Goal: Information Seeking & Learning: Learn about a topic

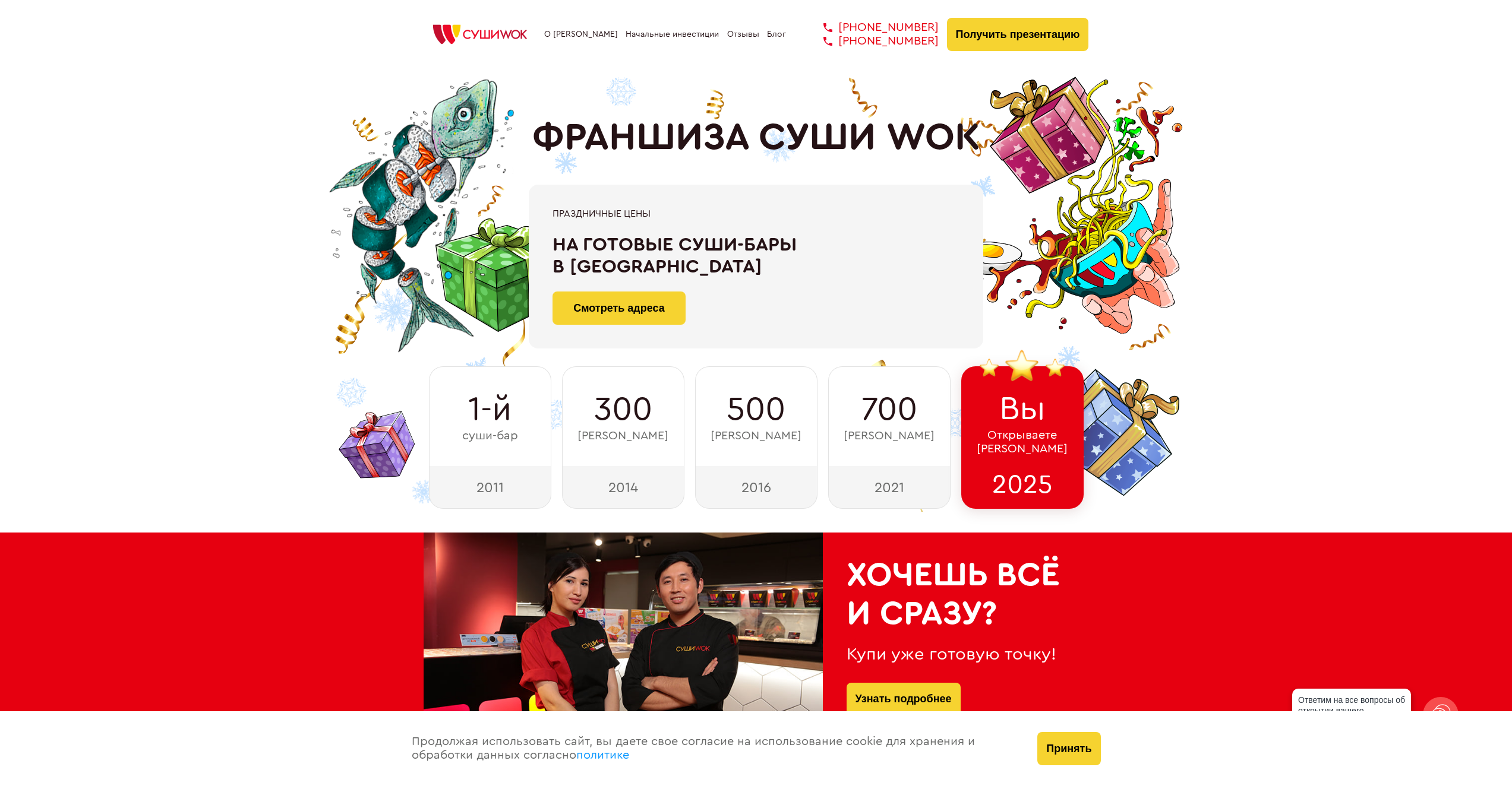
click at [654, 34] on link "Начальные инвестиции" at bounding box center [672, 34] width 94 height 10
drag, startPoint x: 691, startPoint y: 262, endPoint x: 870, endPoint y: 274, distance: 179.4
click at [870, 274] on div "Скидка 100 000 ₽ на покупку франшизы!" at bounding box center [756, 256] width 407 height 44
click at [617, 275] on div "Скидка 100 000 ₽ на покупку франшизы!" at bounding box center [756, 256] width 407 height 44
drag, startPoint x: 561, startPoint y: 245, endPoint x: 755, endPoint y: 272, distance: 195.9
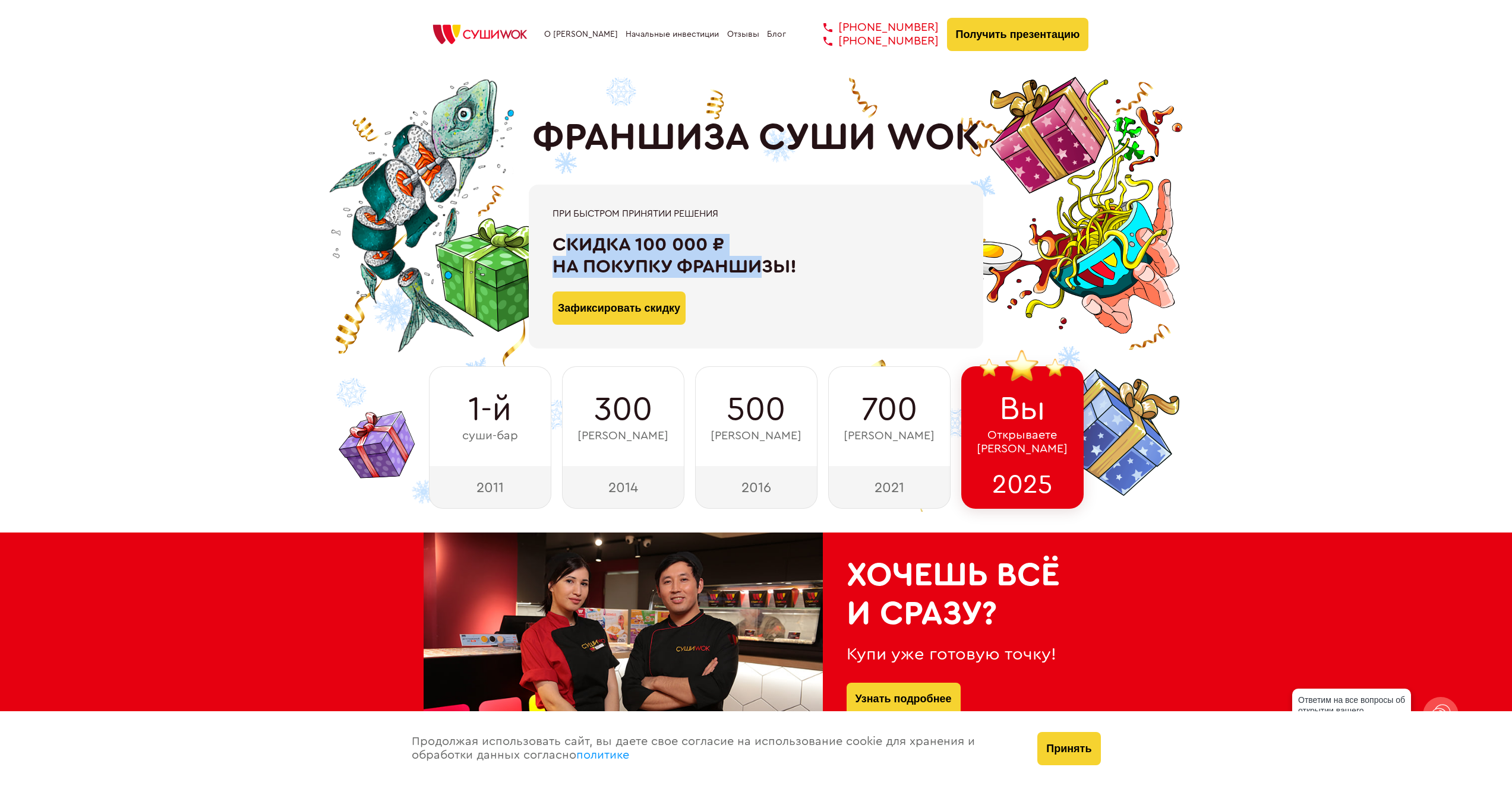
click at [755, 272] on div "Скидка 100 000 ₽ на покупку франшизы!" at bounding box center [756, 256] width 407 height 44
click at [785, 266] on div "Скидка 100 000 ₽ на покупку франшизы!" at bounding box center [756, 256] width 407 height 44
